Goal: Task Accomplishment & Management: Use online tool/utility

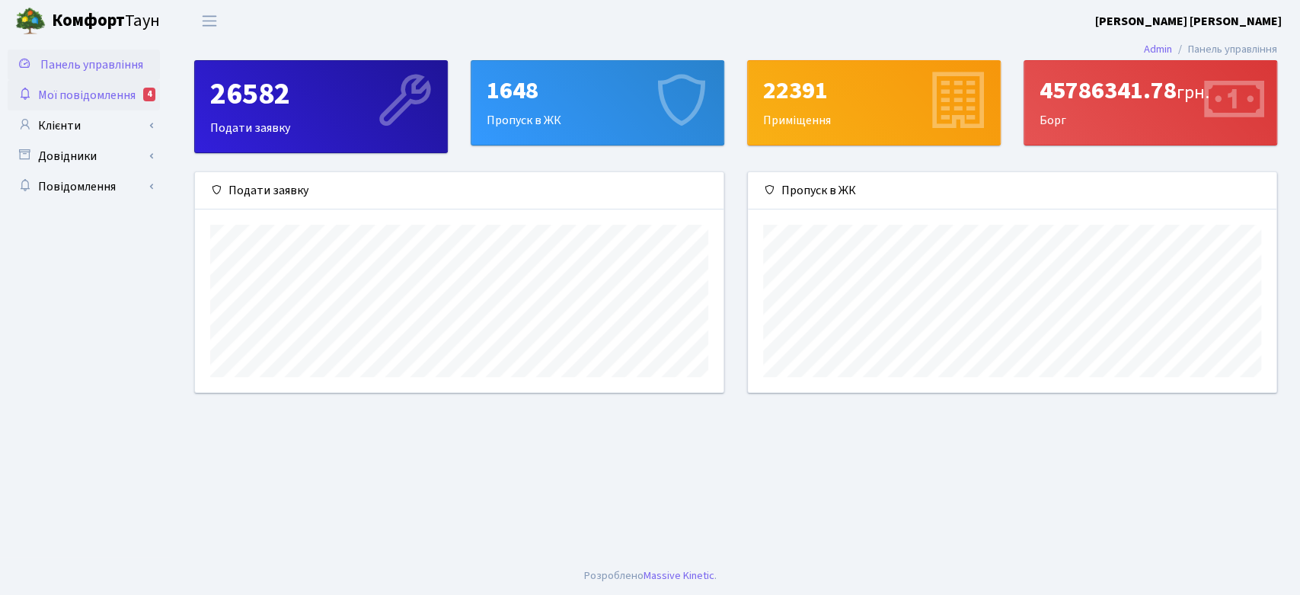
scroll to position [761642, 761332]
click at [77, 126] on link "Клієнти" at bounding box center [84, 125] width 152 height 30
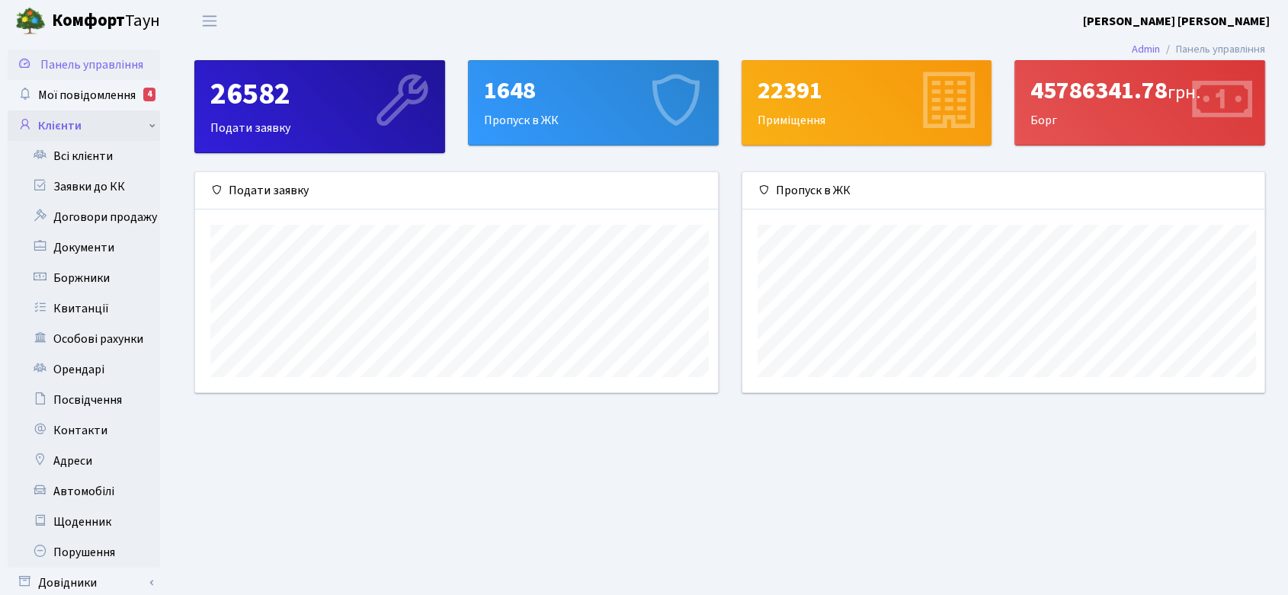
scroll to position [761642, 761339]
click at [98, 157] on link "Всі клієнти" at bounding box center [84, 156] width 152 height 30
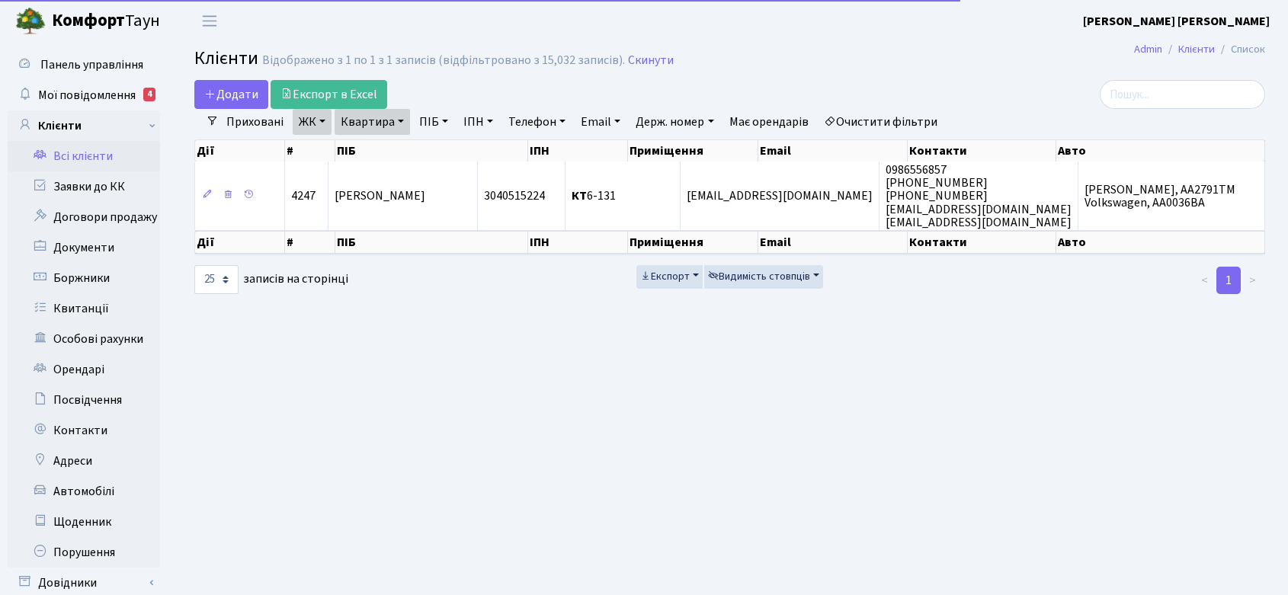
select select "25"
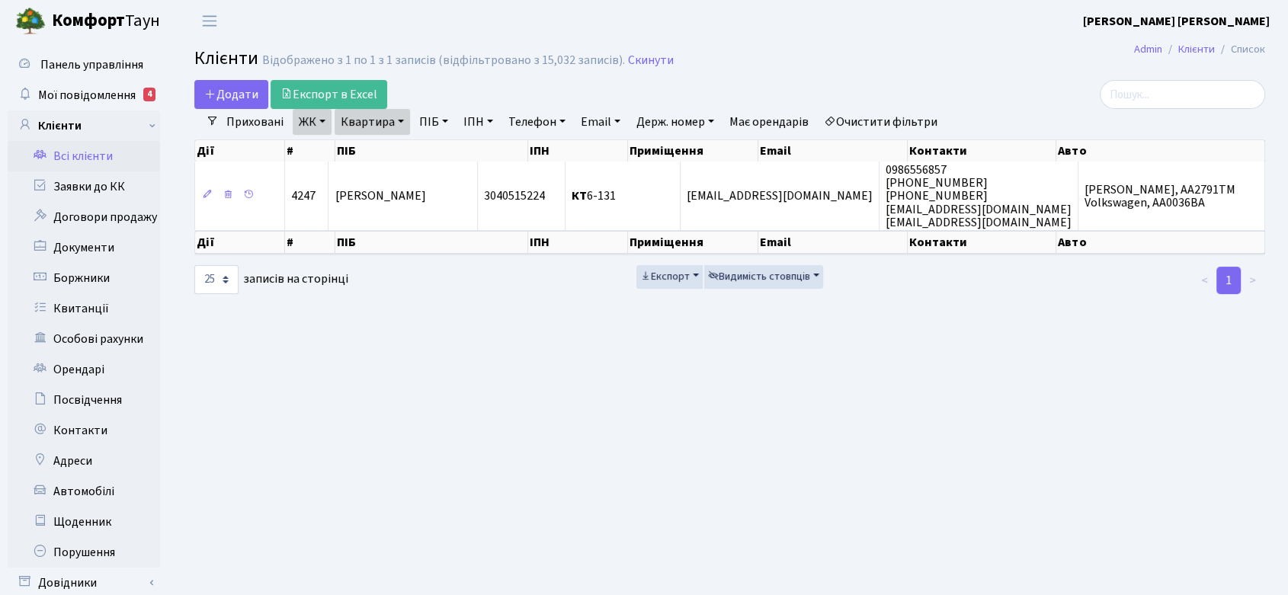
click at [311, 115] on link "ЖК" at bounding box center [312, 122] width 39 height 26
click at [646, 53] on link "Скинути" at bounding box center [651, 60] width 46 height 14
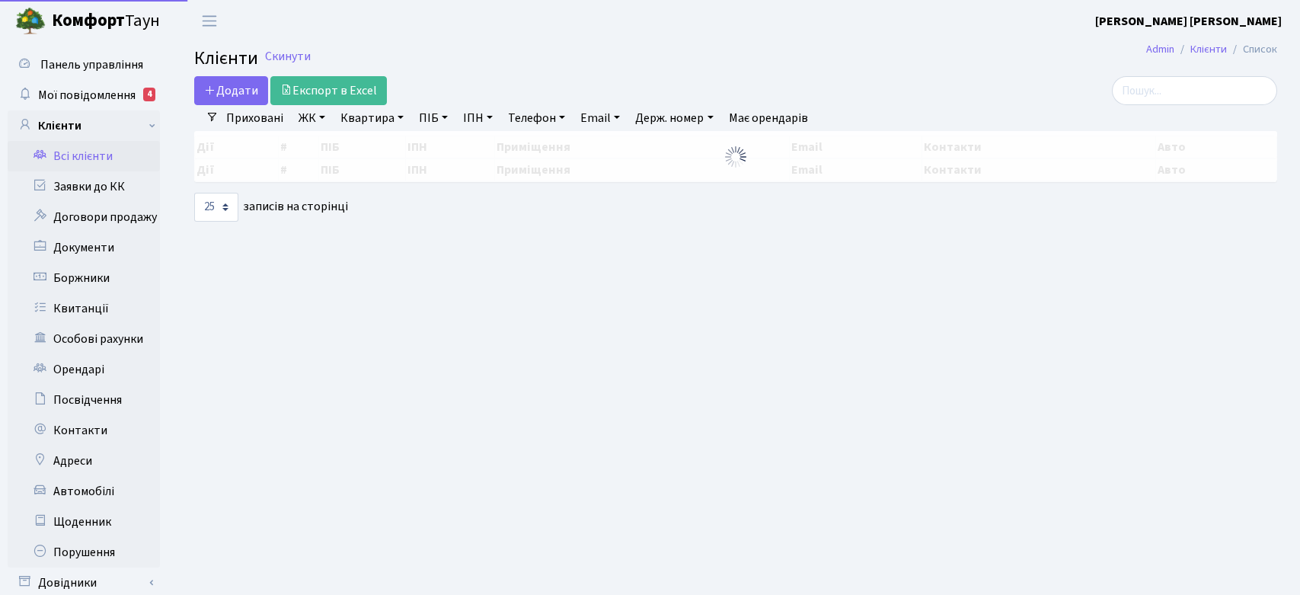
select select "25"
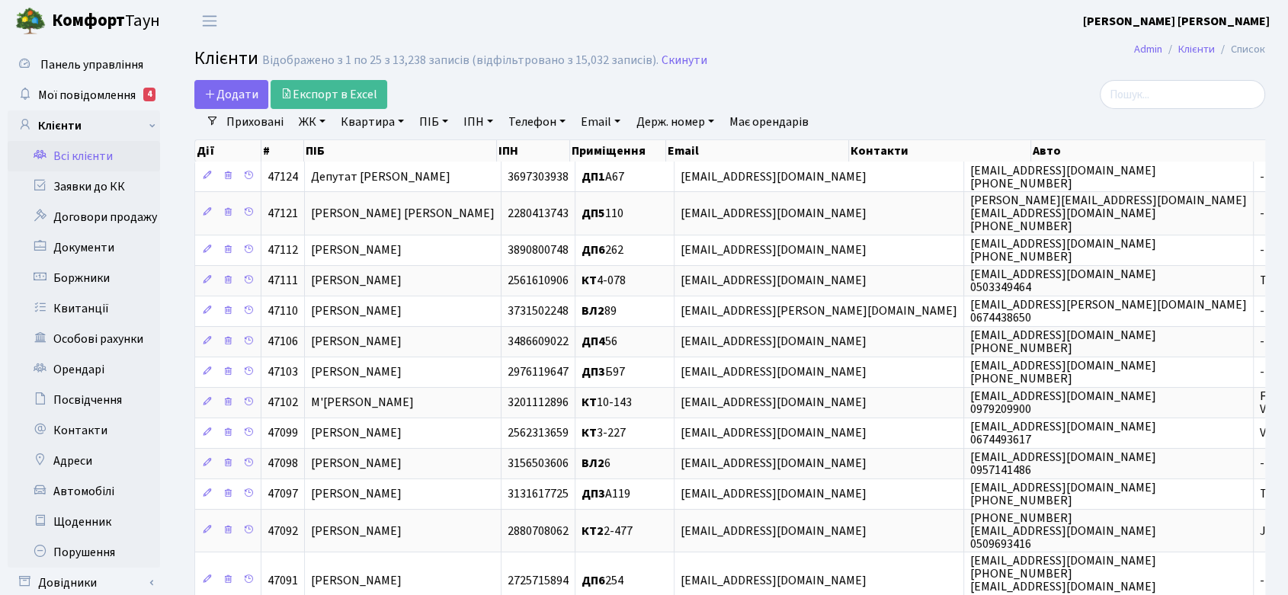
click at [312, 120] on link "ЖК" at bounding box center [312, 122] width 39 height 26
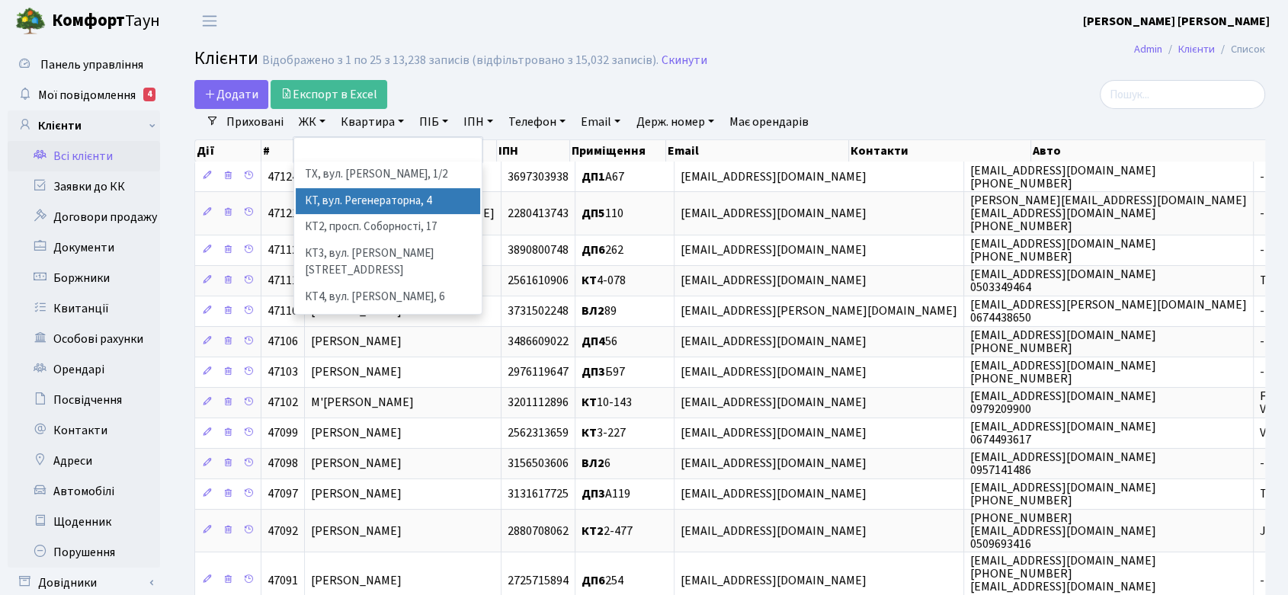
click at [354, 197] on li "КТ, вул. Регенераторна, 4" at bounding box center [388, 201] width 184 height 27
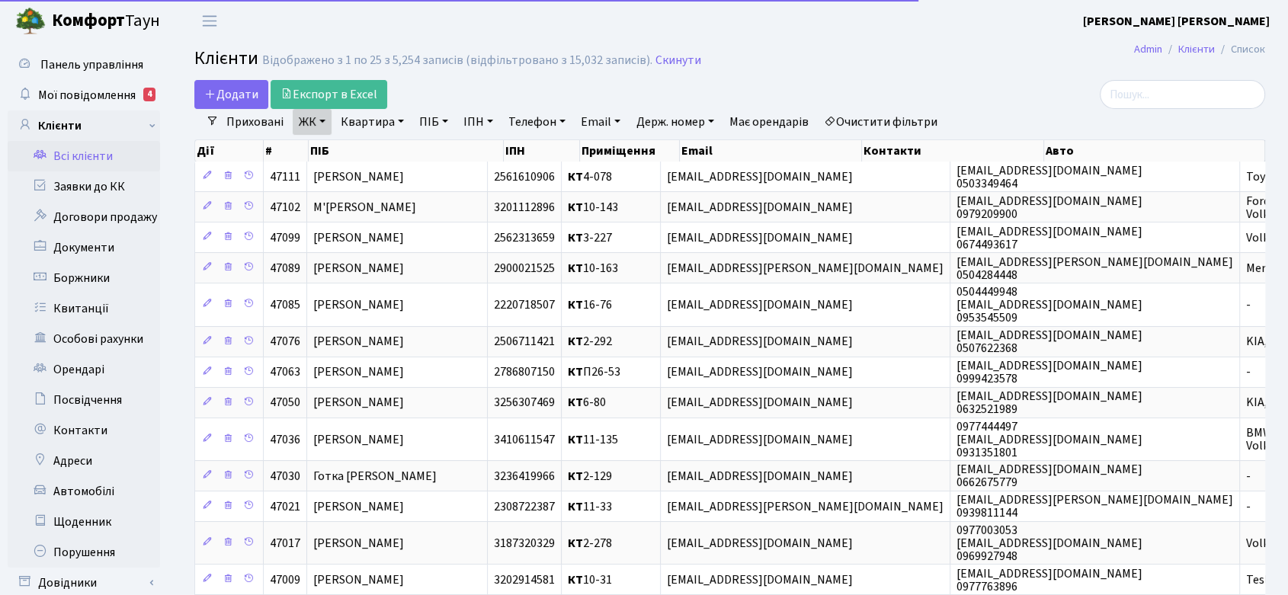
click at [317, 120] on link "ЖК" at bounding box center [312, 122] width 39 height 26
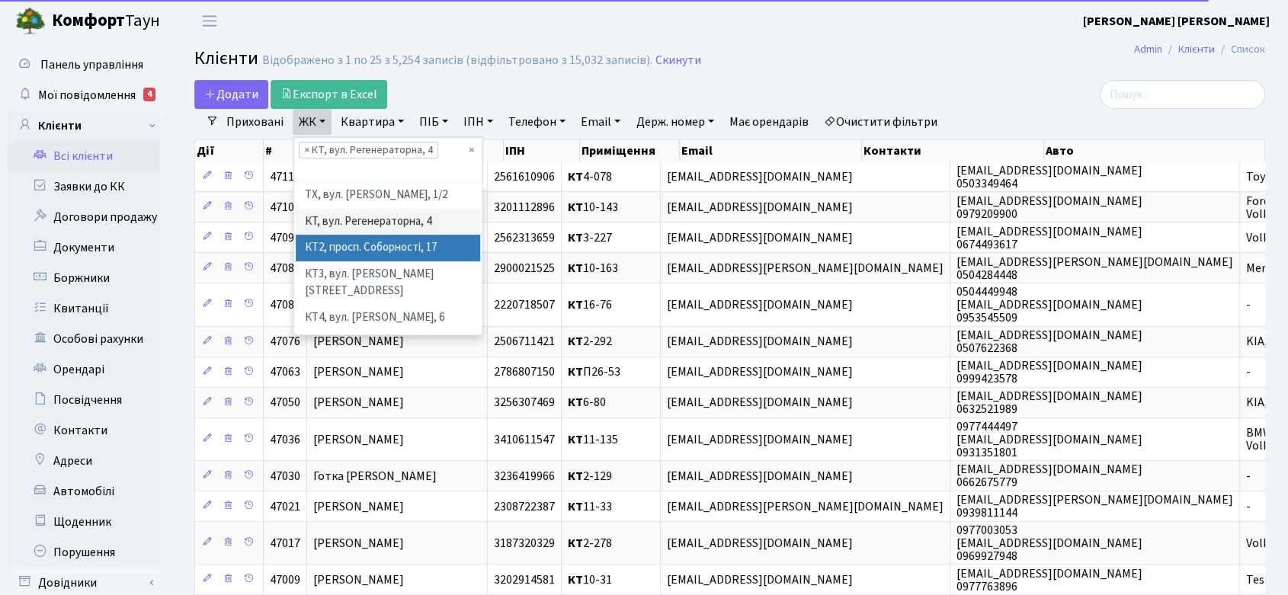
drag, startPoint x: 336, startPoint y: 249, endPoint x: 327, endPoint y: 181, distance: 68.4
click at [334, 245] on li "КТ2, просп. Соборності, 17" at bounding box center [388, 248] width 184 height 27
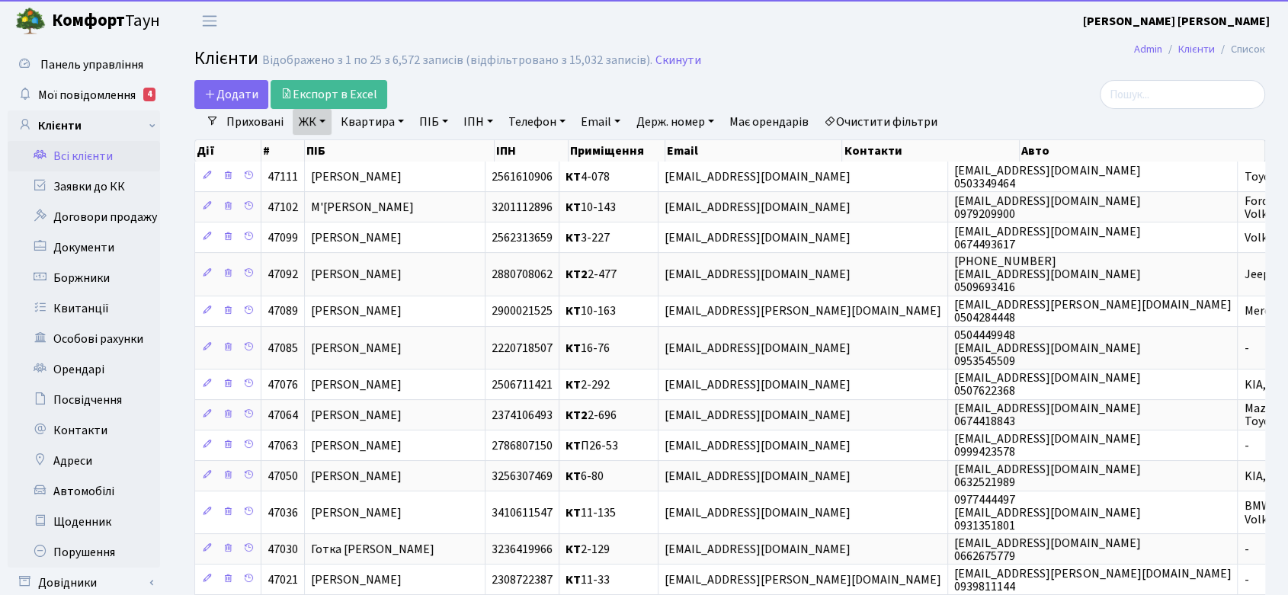
click at [322, 121] on link "ЖК" at bounding box center [312, 122] width 39 height 26
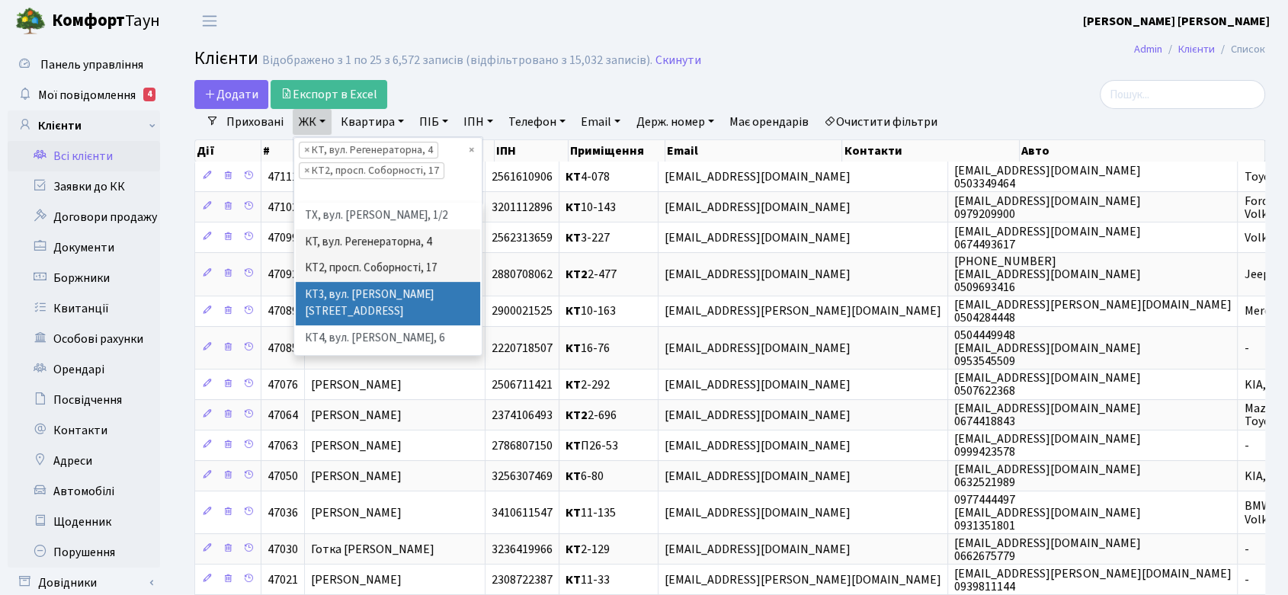
drag, startPoint x: 338, startPoint y: 292, endPoint x: 332, endPoint y: 219, distance: 72.6
click at [337, 291] on li "КТ3, вул. Березнева, 16" at bounding box center [388, 303] width 184 height 43
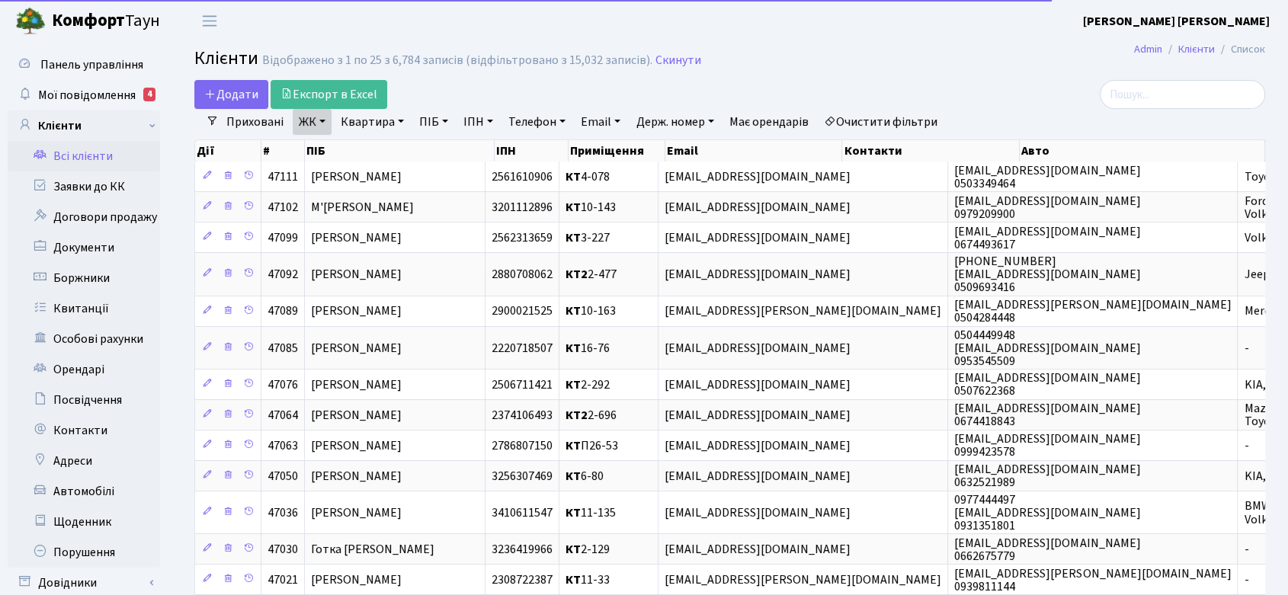
click at [318, 123] on link "ЖК" at bounding box center [312, 122] width 39 height 26
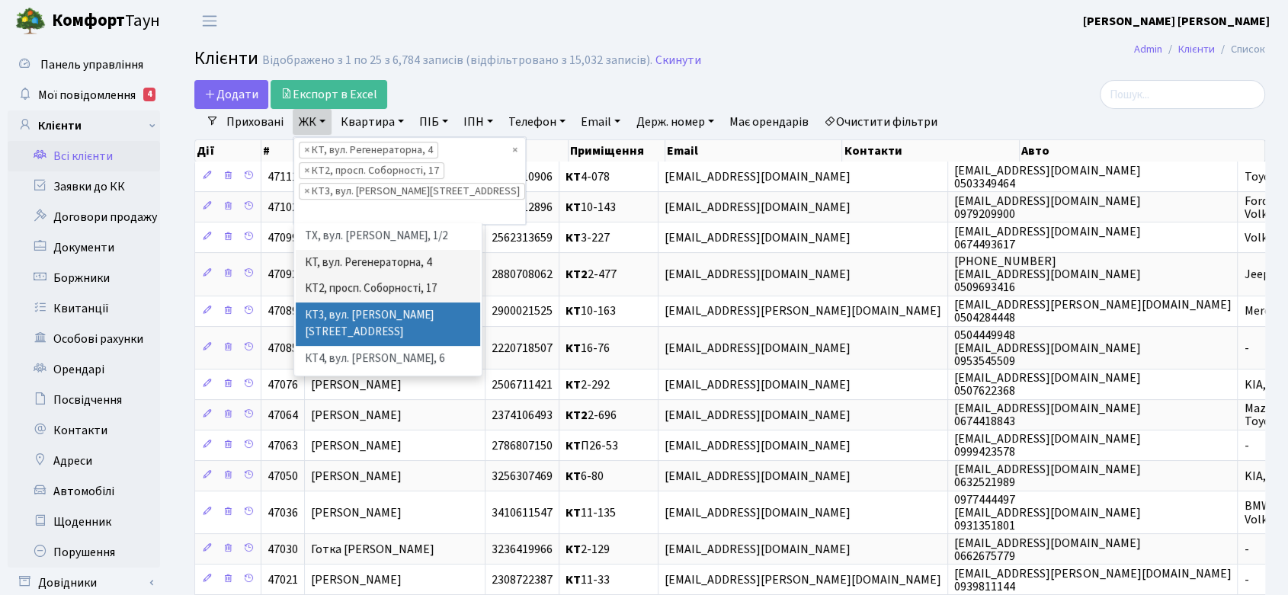
click at [351, 309] on li "КТ3, вул. Березнева, 16" at bounding box center [388, 323] width 184 height 43
